Goal: Task Accomplishment & Management: Manage account settings

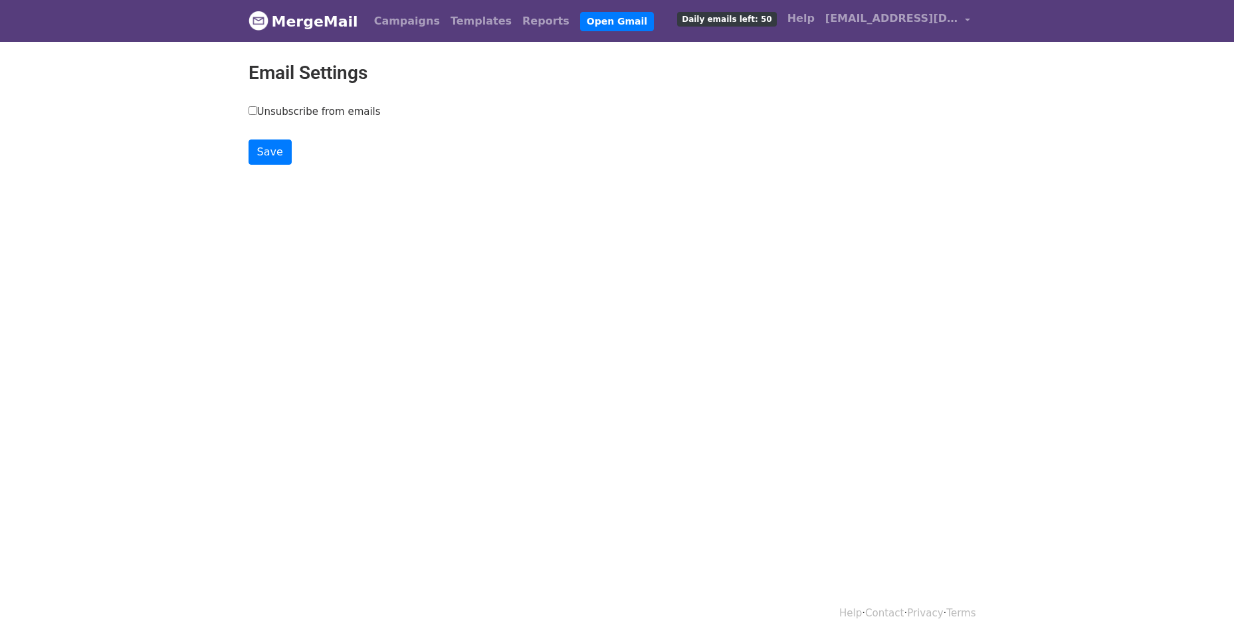
drag, startPoint x: 249, startPoint y: 111, endPoint x: 258, endPoint y: 117, distance: 11.1
click at [249, 111] on input "Unsubscribe from emails" at bounding box center [253, 110] width 9 height 9
checkbox input "true"
click at [275, 142] on input "Save" at bounding box center [270, 152] width 43 height 25
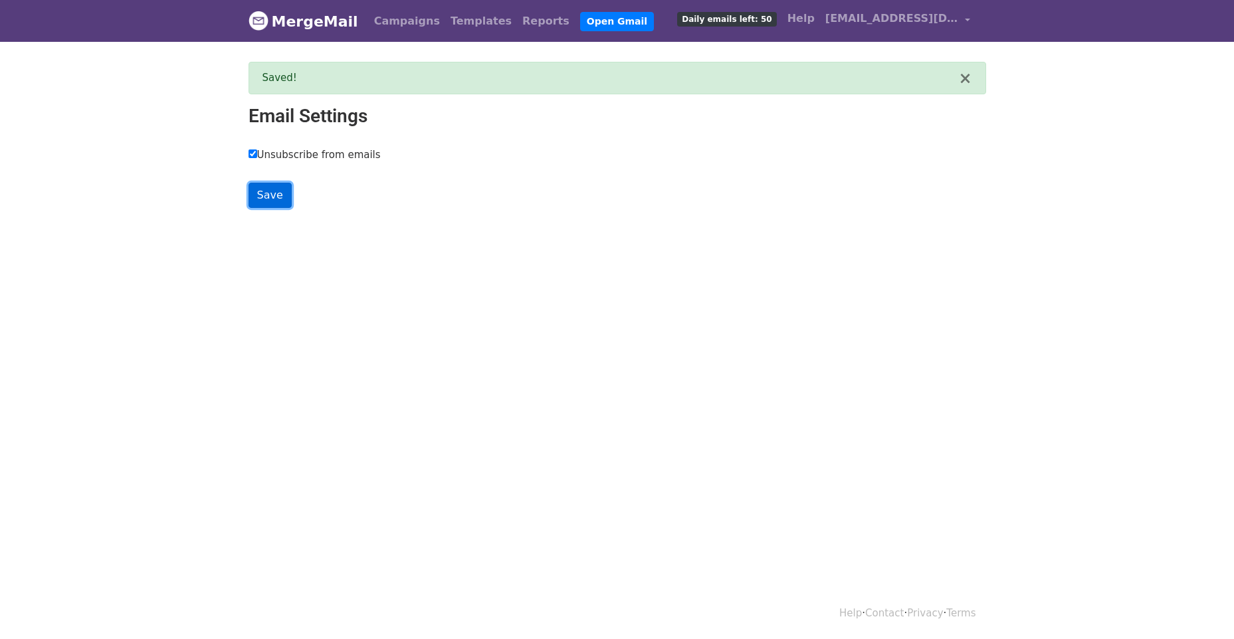
click at [266, 192] on input "Save" at bounding box center [270, 195] width 43 height 25
